Goal: Communication & Community: Answer question/provide support

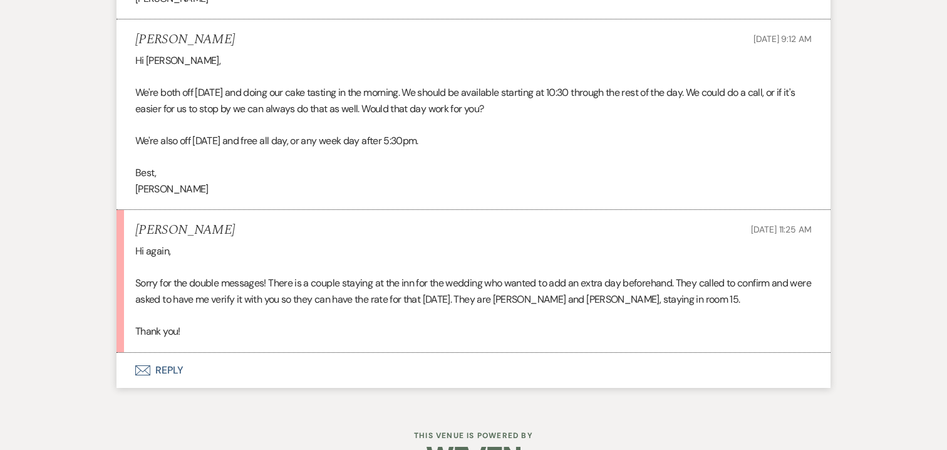
scroll to position [8512, 0]
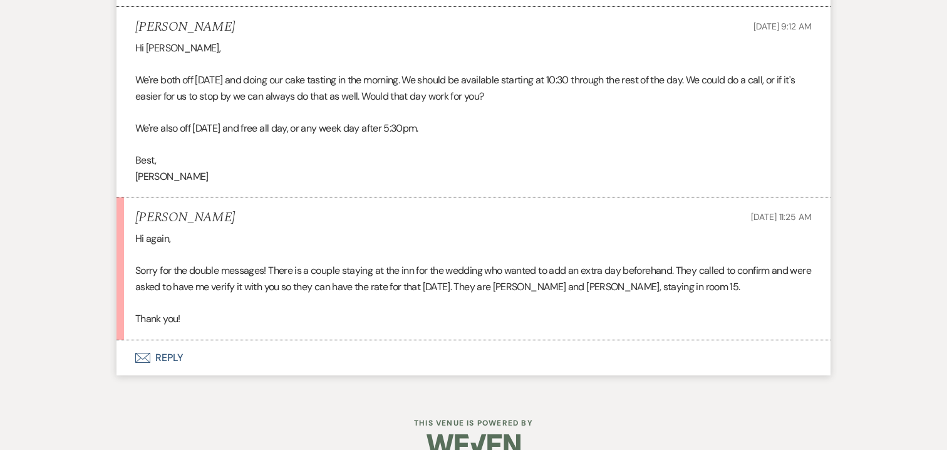
click at [173, 340] on button "Envelope Reply" at bounding box center [474, 357] width 714 height 35
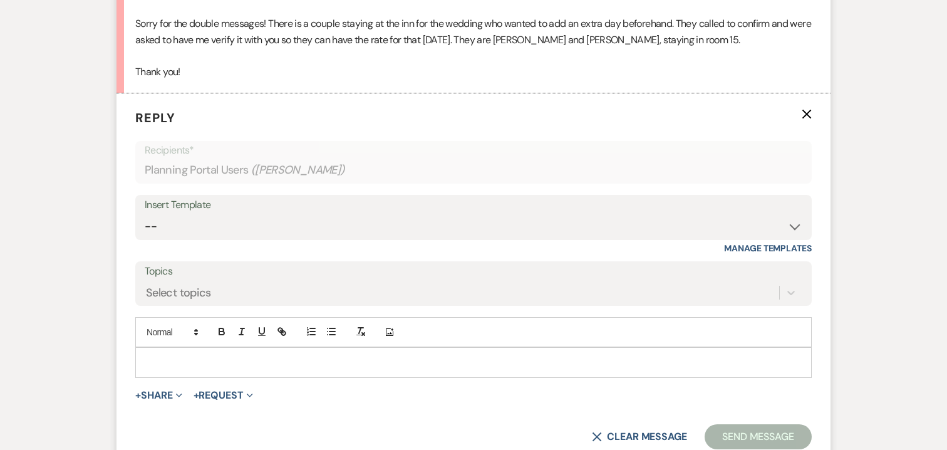
scroll to position [8844, 0]
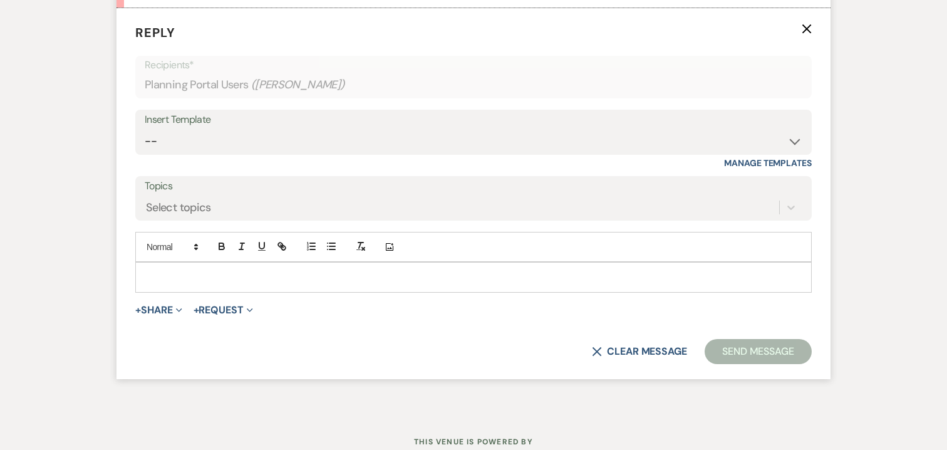
click at [184, 273] on div at bounding box center [473, 277] width 675 height 29
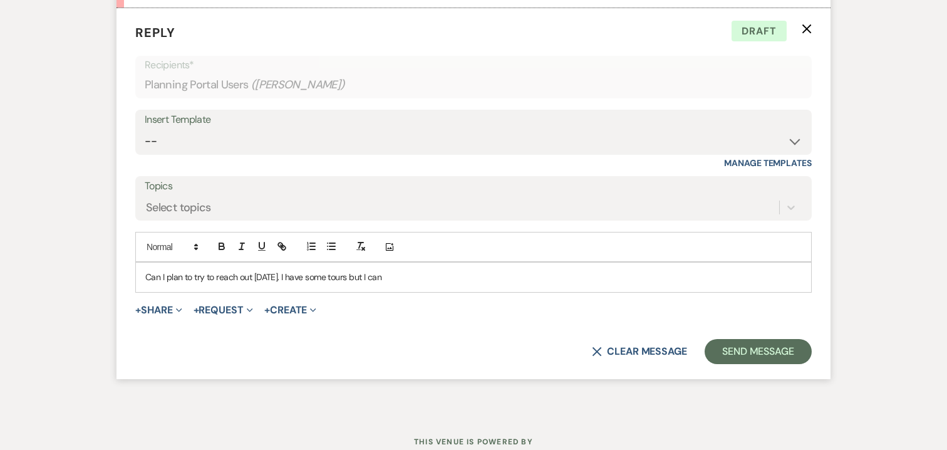
click at [294, 270] on p "Can I plan to try to reach out [DATE]. I have some tours but I can" at bounding box center [473, 277] width 657 height 14
click at [401, 270] on p "Can I plan to try to reach out [DATE]? I have some tours but I can" at bounding box center [473, 277] width 657 height 14
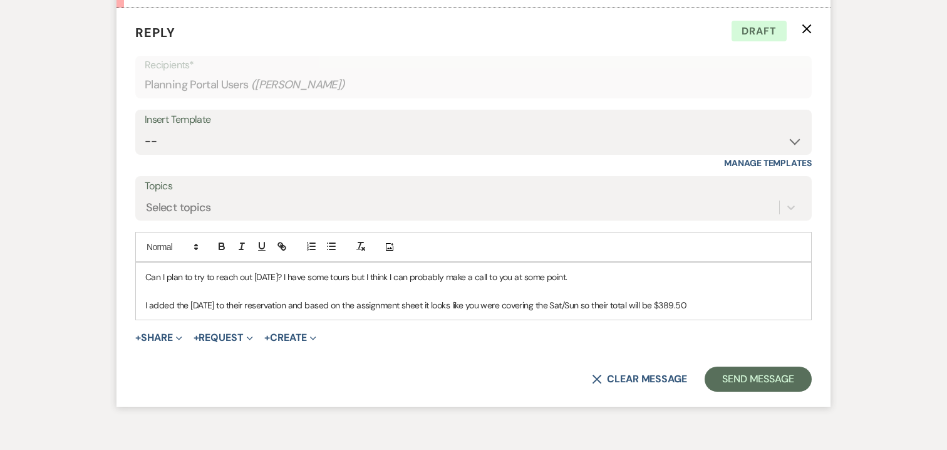
click at [713, 298] on p "I added the [DATE] to their reservation and based on the assignment sheet it lo…" at bounding box center [473, 305] width 657 height 14
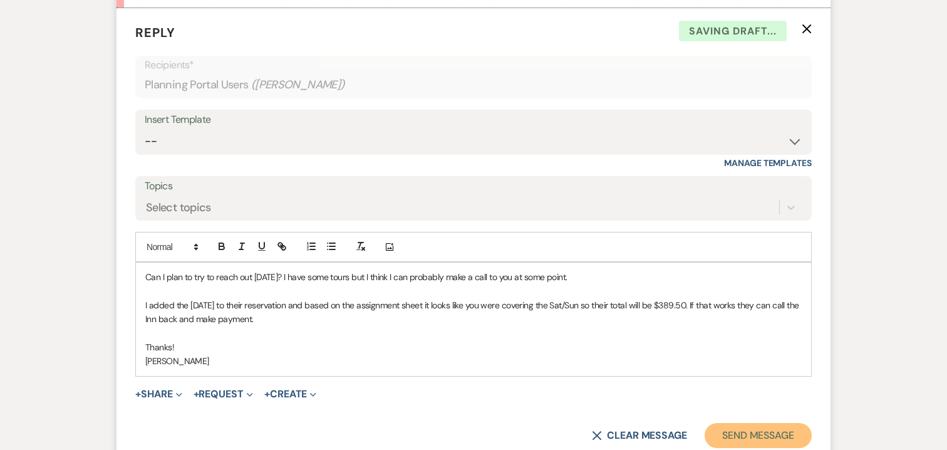
click at [762, 423] on button "Send Message" at bounding box center [758, 435] width 107 height 25
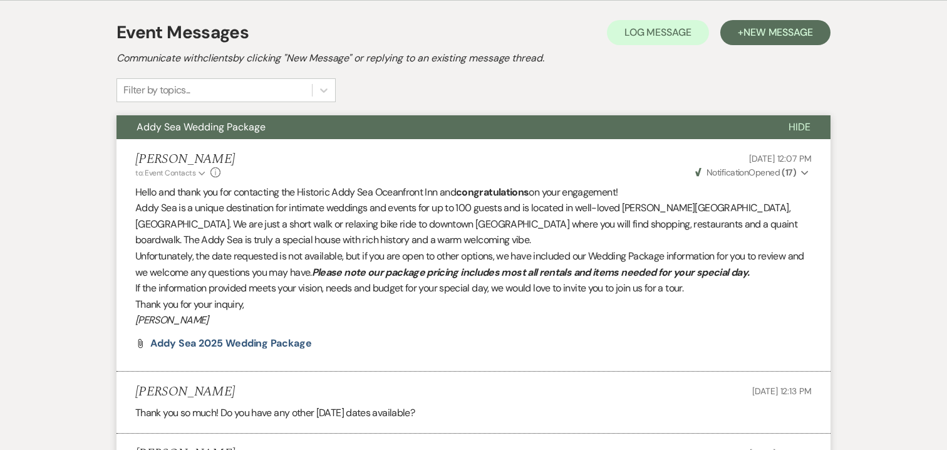
scroll to position [0, 0]
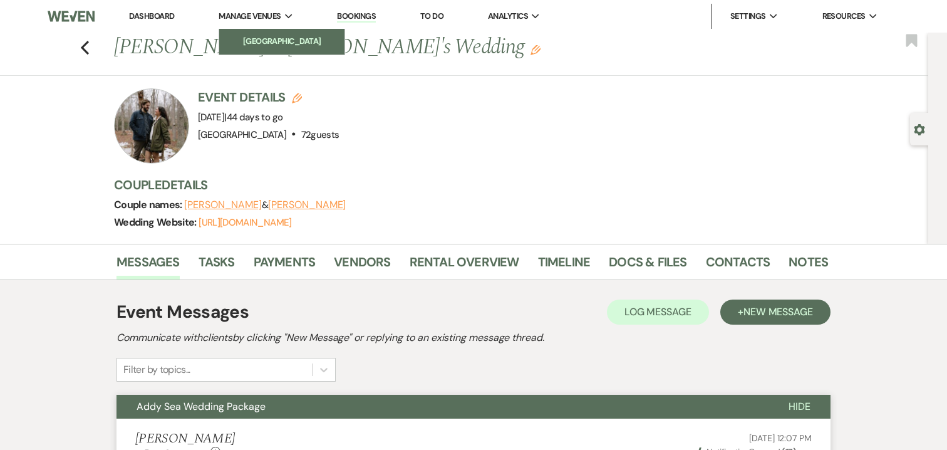
click at [283, 38] on li "[GEOGRAPHIC_DATA]" at bounding box center [282, 41] width 113 height 13
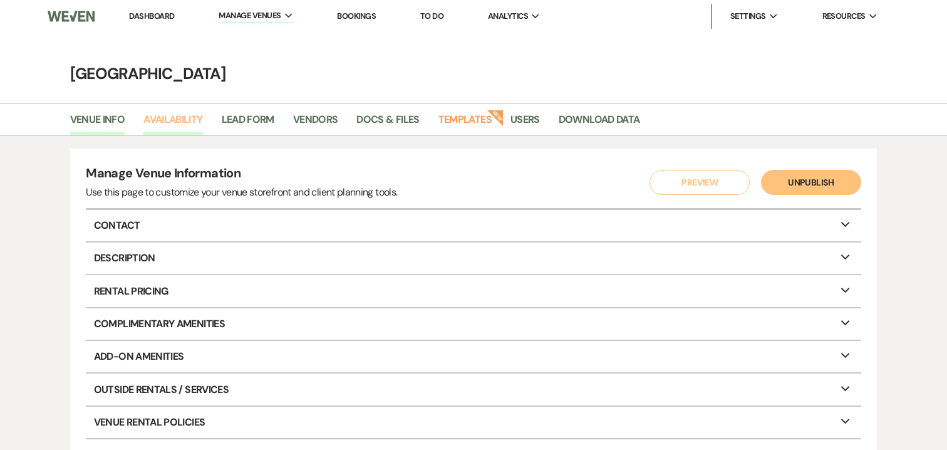
click at [174, 121] on link "Availability" at bounding box center [172, 124] width 59 height 24
select select "3"
select select "2026"
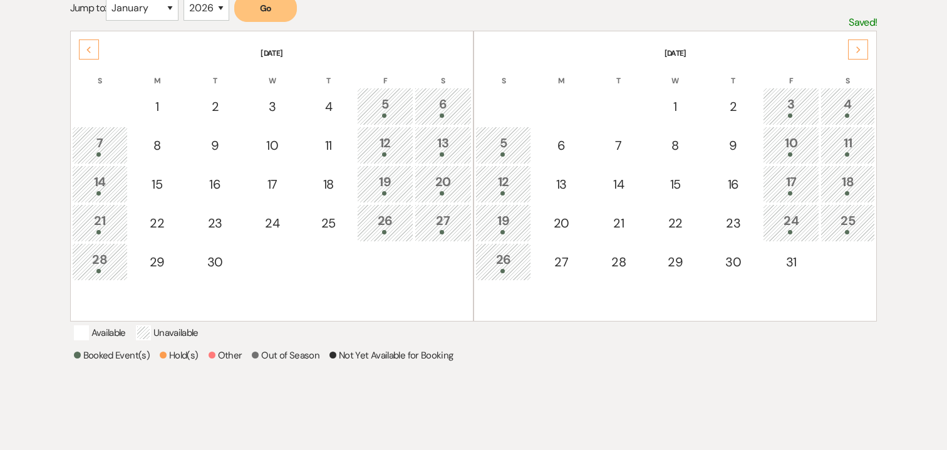
scroll to position [241, 0]
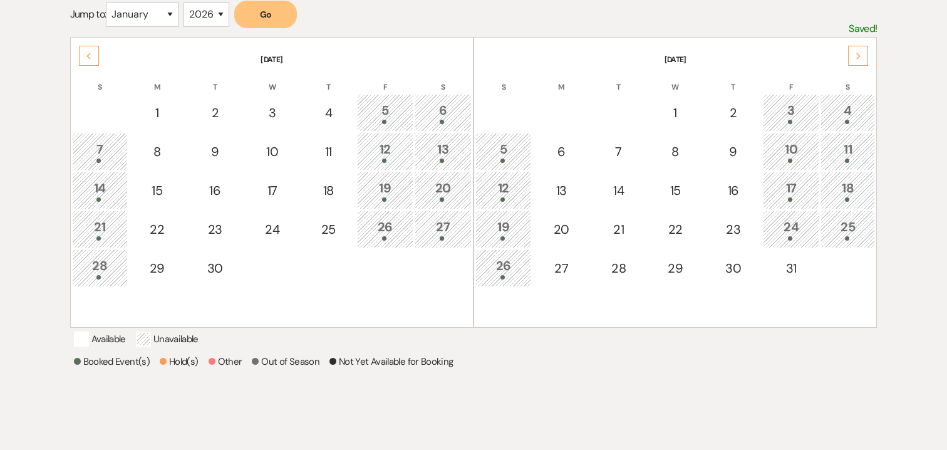
click at [856, 63] on div "Next" at bounding box center [858, 56] width 20 height 20
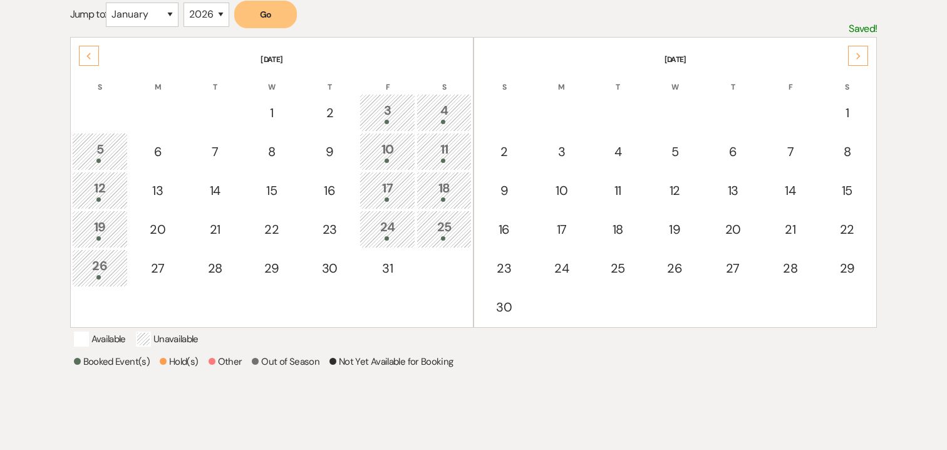
click at [858, 54] on use at bounding box center [858, 56] width 4 height 7
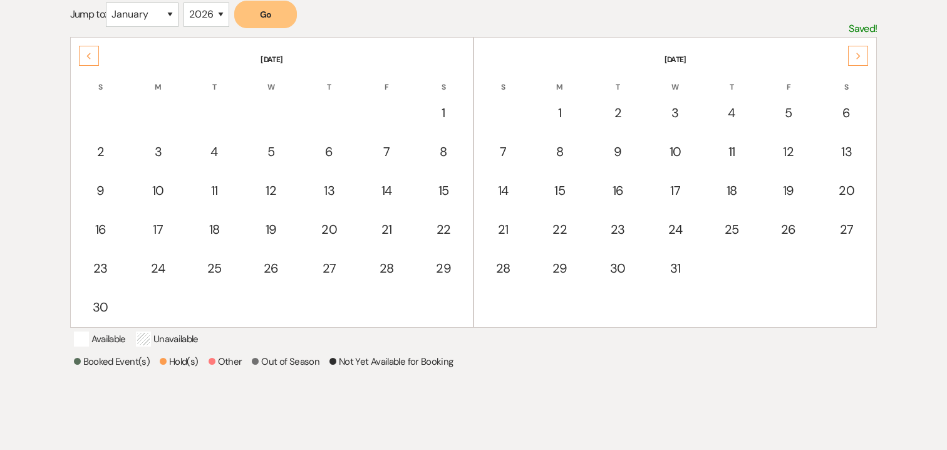
click at [858, 54] on use at bounding box center [858, 56] width 4 height 7
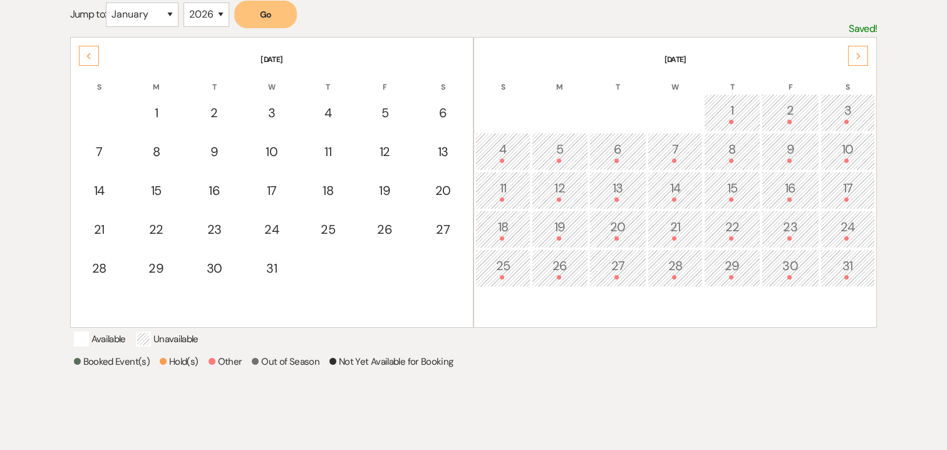
click at [858, 54] on use at bounding box center [858, 56] width 4 height 7
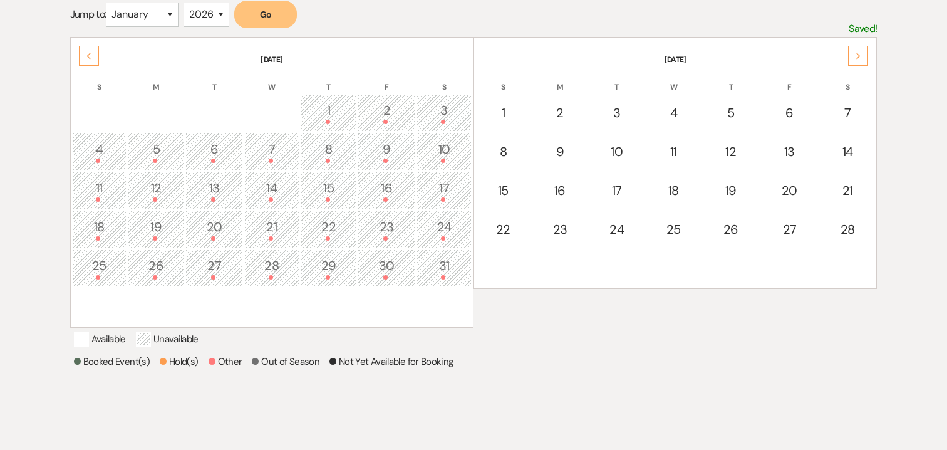
click at [858, 54] on use at bounding box center [858, 56] width 4 height 7
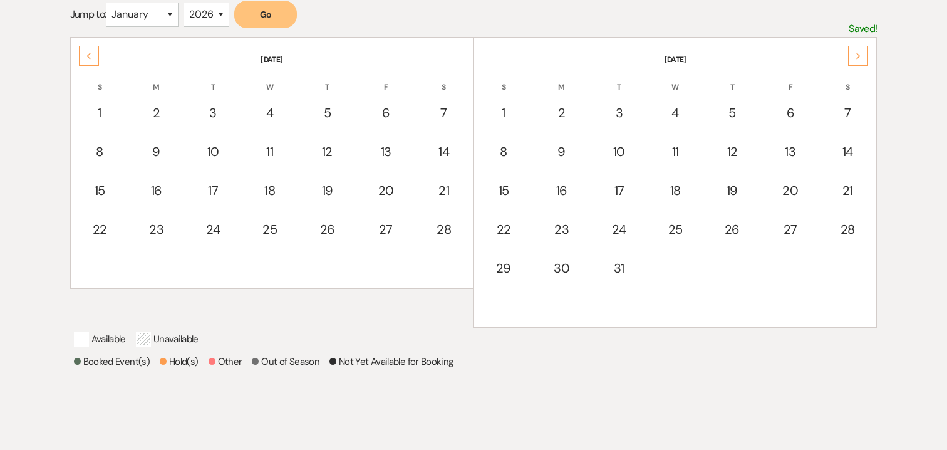
click at [858, 54] on use at bounding box center [858, 56] width 4 height 7
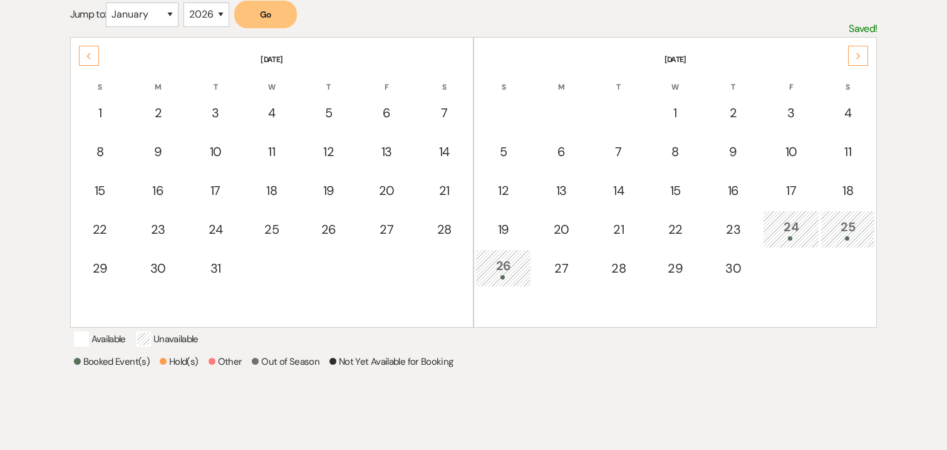
click at [858, 54] on use at bounding box center [858, 56] width 4 height 7
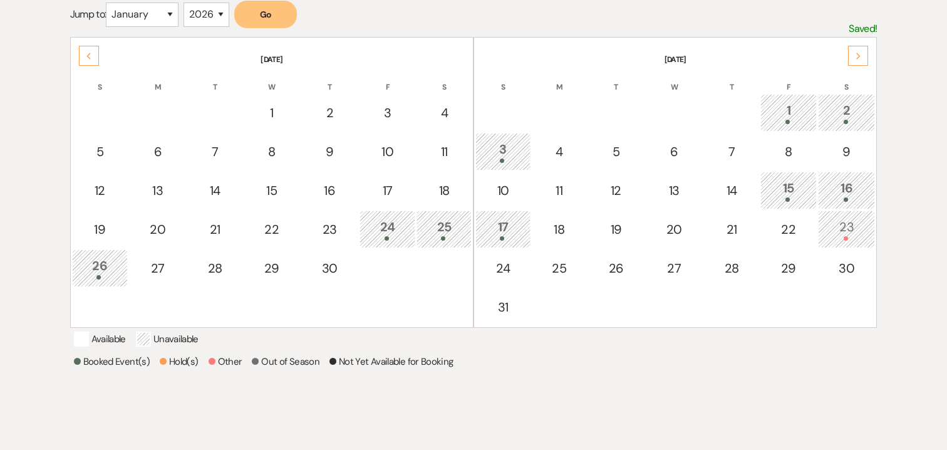
click at [861, 56] on div "Next" at bounding box center [858, 56] width 20 height 20
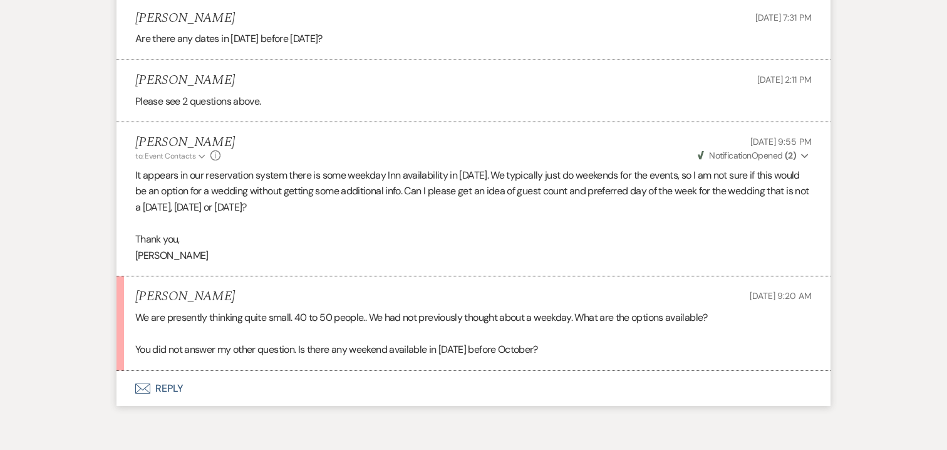
scroll to position [1111, 0]
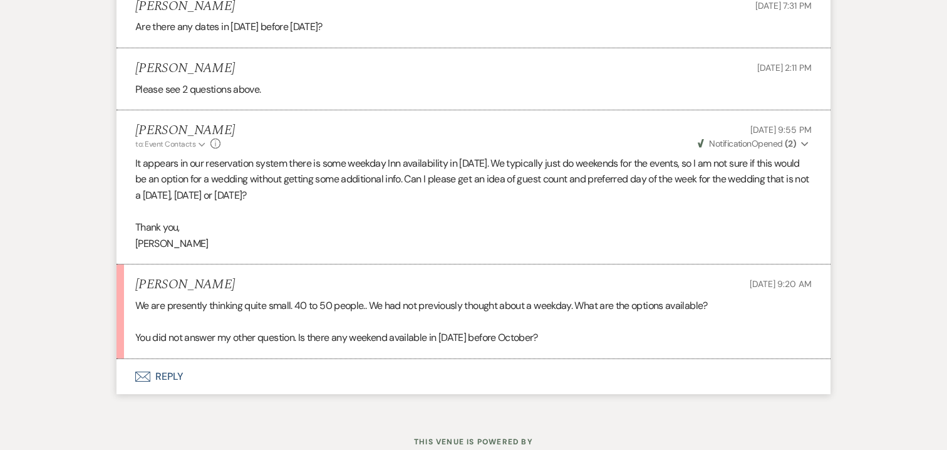
click at [165, 359] on button "Envelope Reply" at bounding box center [474, 376] width 714 height 35
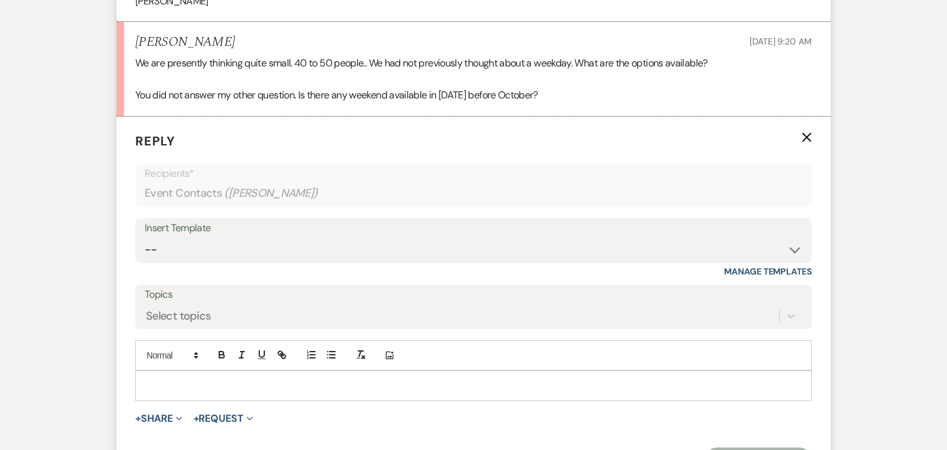
scroll to position [1399, 0]
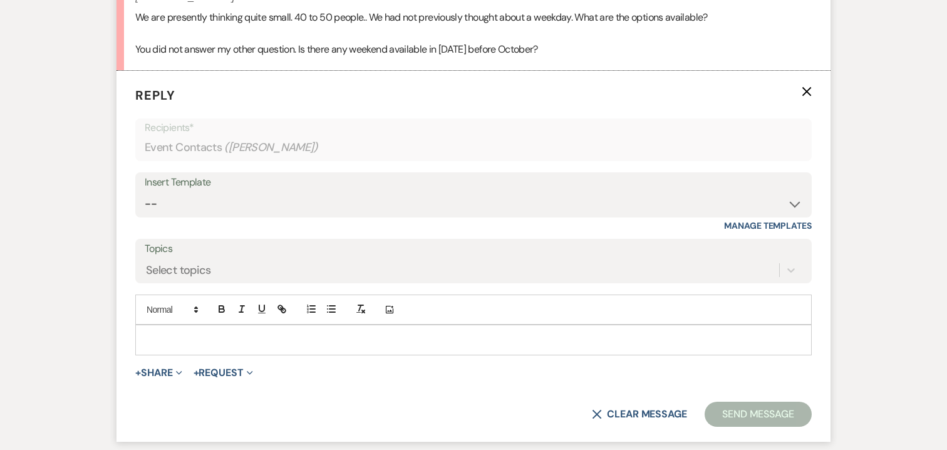
click at [242, 333] on p at bounding box center [473, 340] width 657 height 14
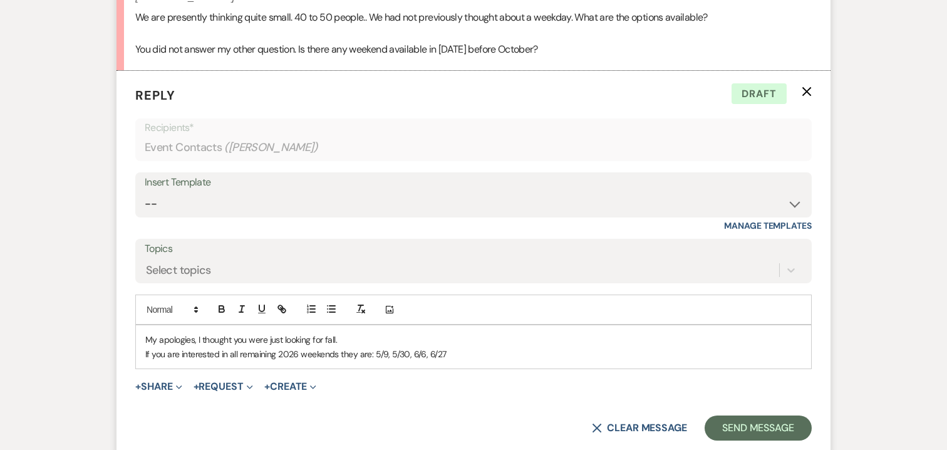
click at [449, 347] on p "If you are interested in all remaining 2026 weekends they are: 5/9, 5/30, 6/6, …" at bounding box center [473, 354] width 657 height 14
